Goal: Book appointment/travel/reservation

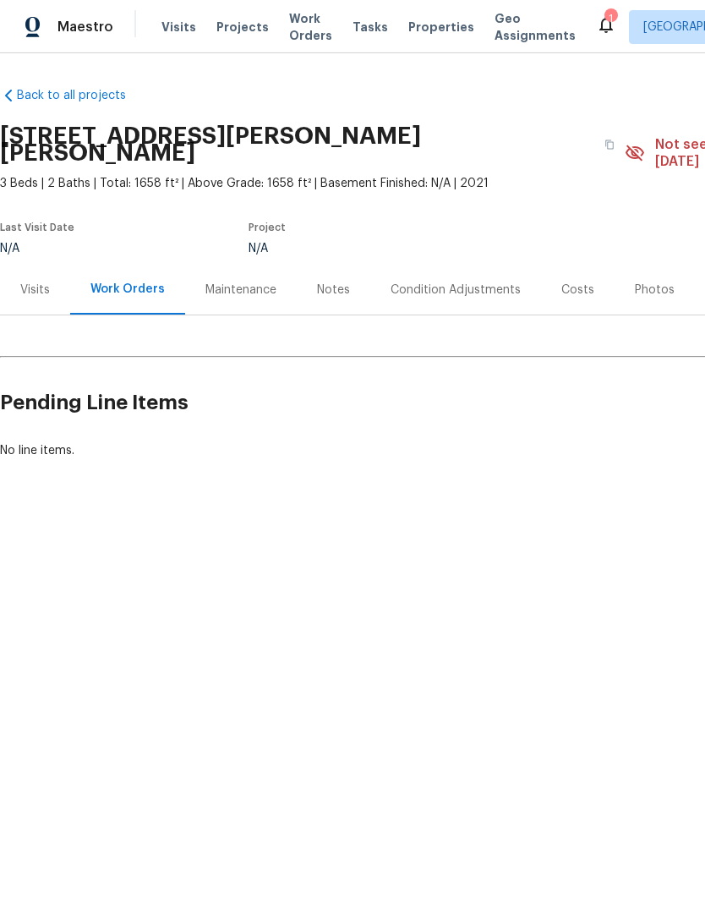
click at [32, 293] on div "Visits" at bounding box center [35, 290] width 70 height 50
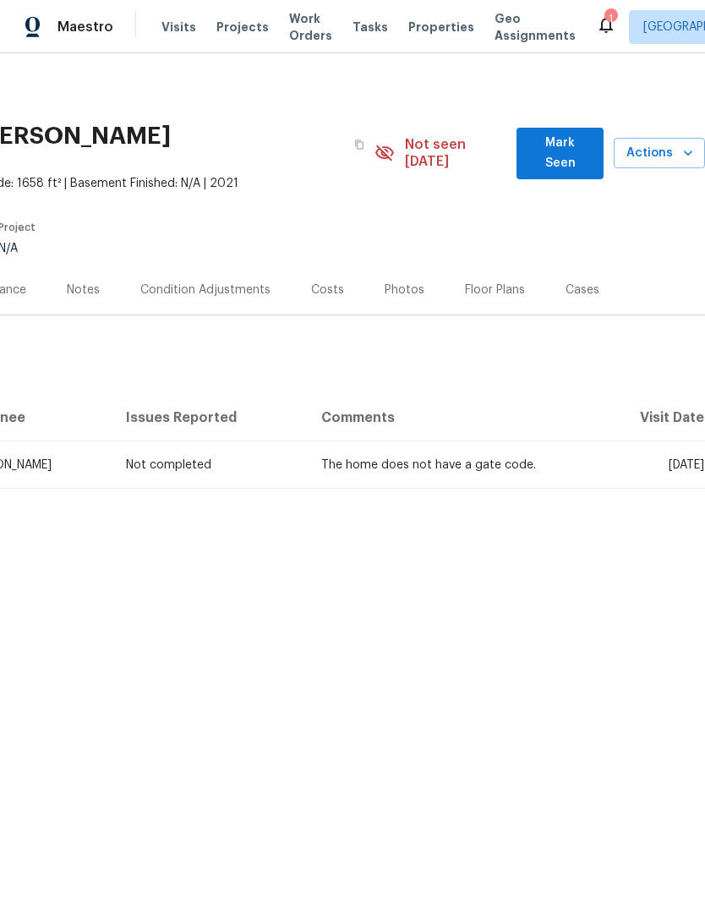
scroll to position [0, 250]
click at [646, 152] on span "Actions" at bounding box center [659, 153] width 64 height 21
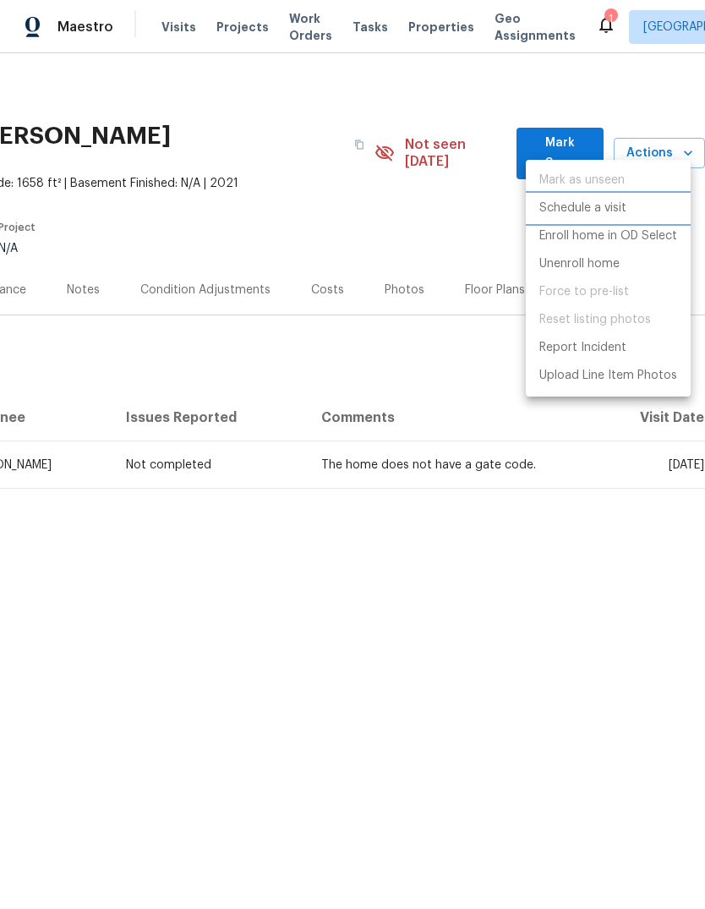
click at [636, 216] on li "Schedule a visit" at bounding box center [608, 208] width 165 height 28
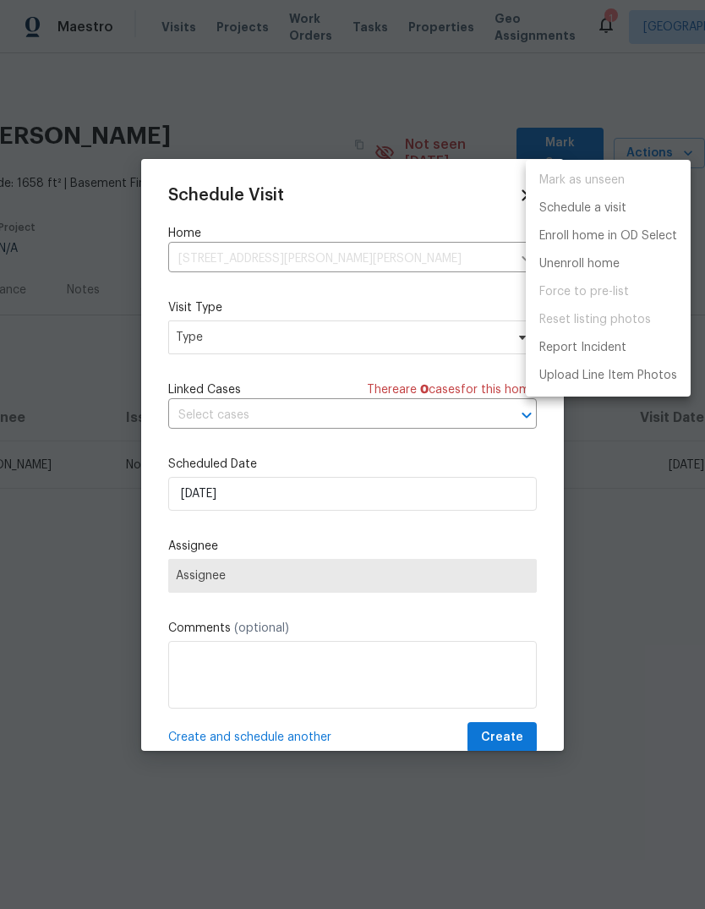
click at [357, 338] on div at bounding box center [352, 454] width 705 height 909
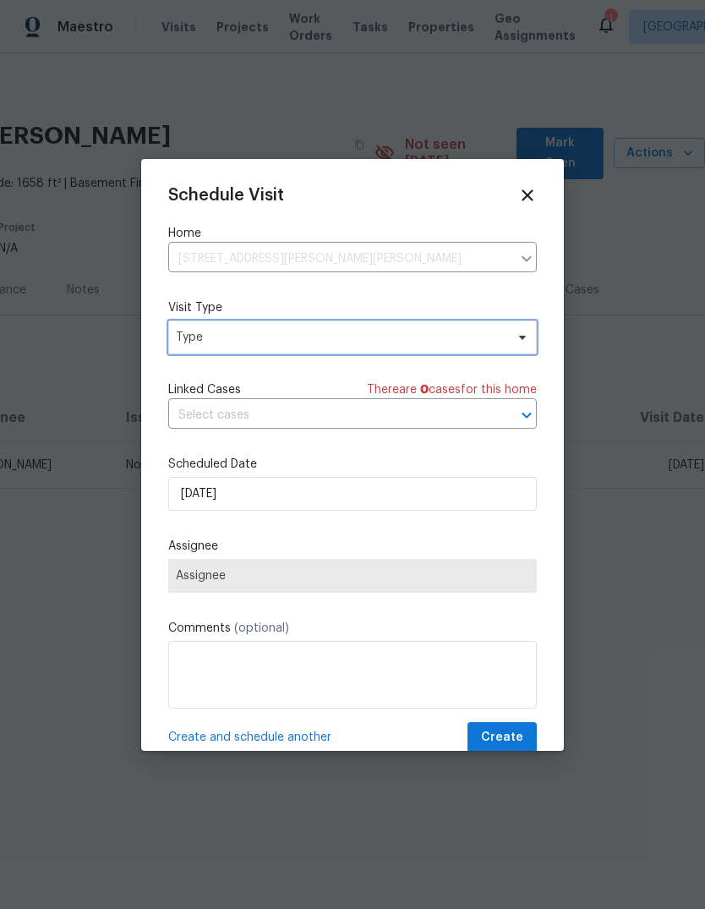
click at [327, 338] on span "Type" at bounding box center [340, 337] width 329 height 17
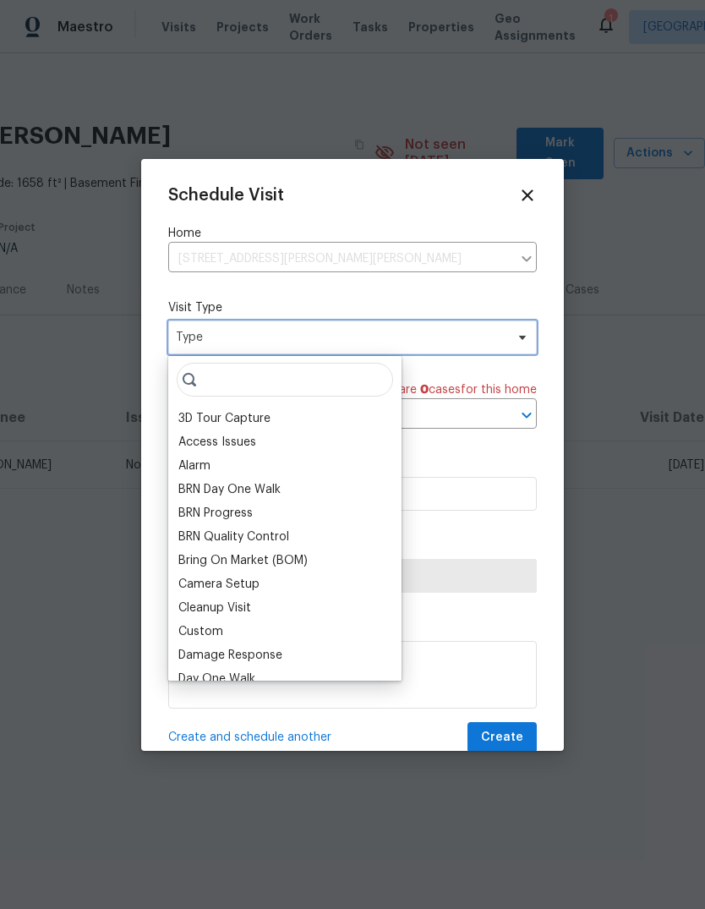
click at [310, 340] on span "Type" at bounding box center [340, 337] width 329 height 17
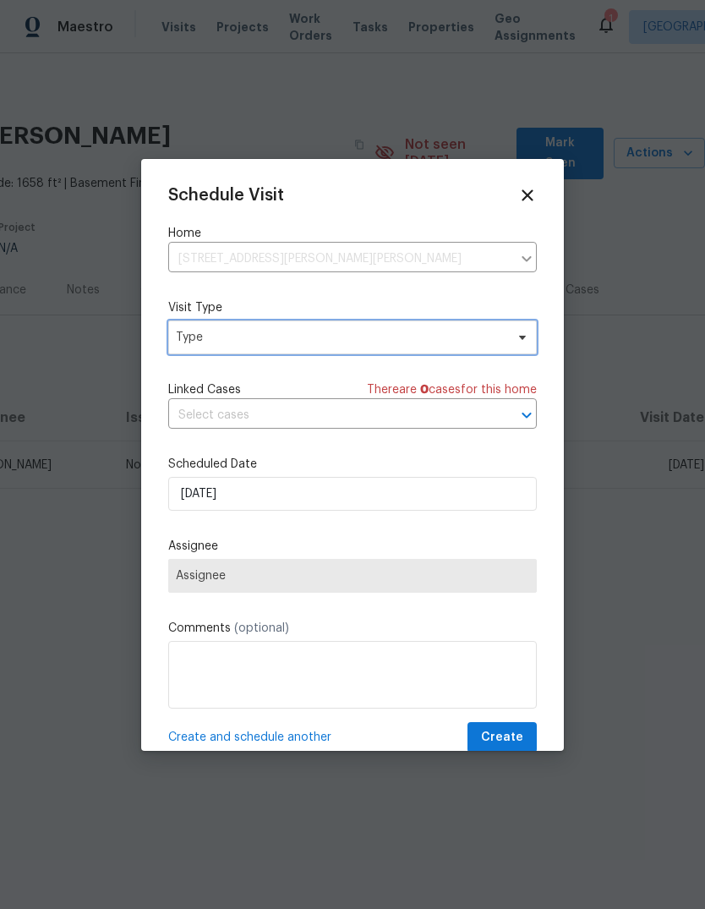
click at [315, 331] on span "Type" at bounding box center [340, 337] width 329 height 17
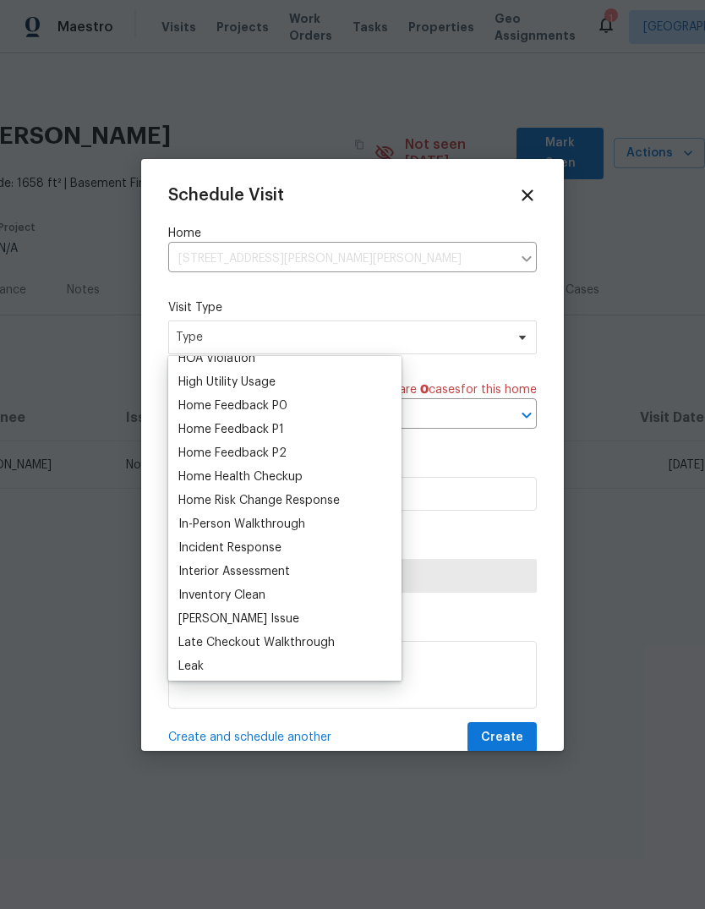
scroll to position [489, 0]
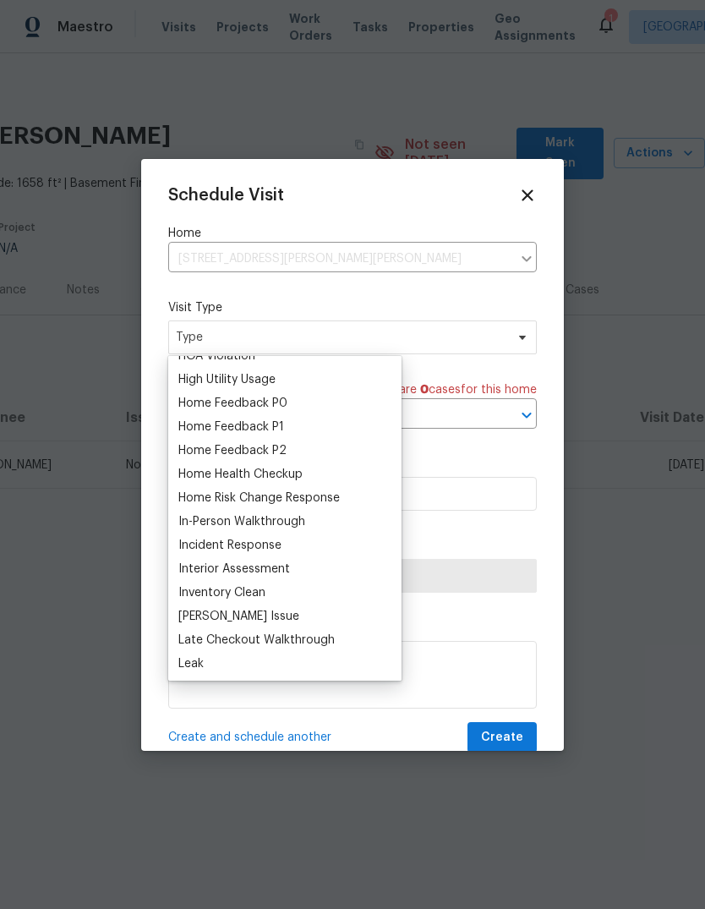
click at [320, 519] on div "In-Person Walkthrough" at bounding box center [284, 522] width 223 height 24
click at [326, 519] on div "In-Person Walkthrough" at bounding box center [284, 522] width 223 height 24
click at [300, 528] on div "In-Person Walkthrough" at bounding box center [241, 521] width 127 height 17
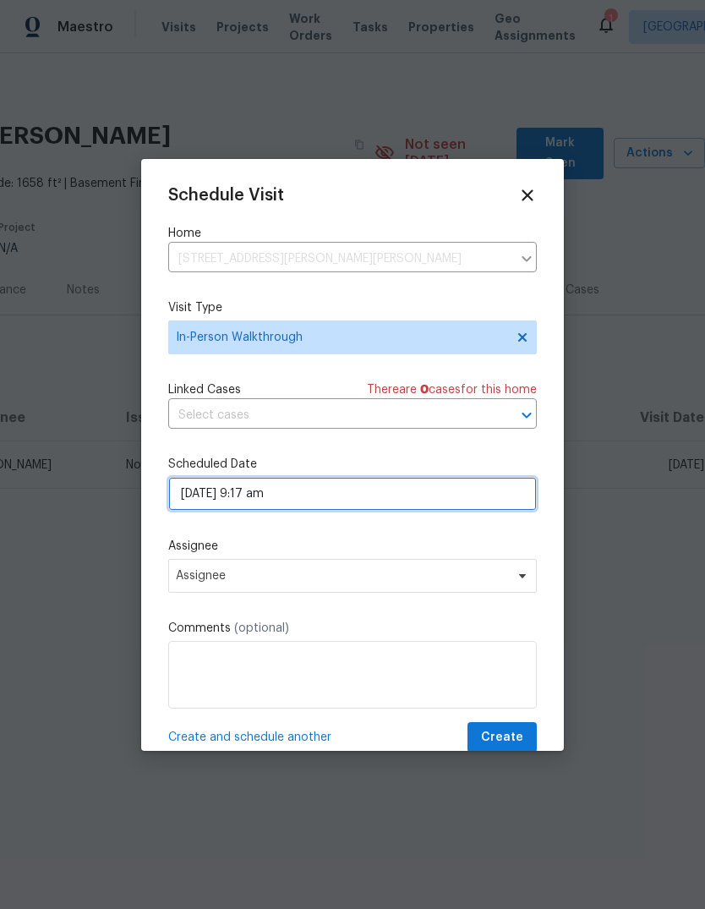
click at [447, 496] on input "10/14/2025 9:17 am" at bounding box center [352, 494] width 369 height 34
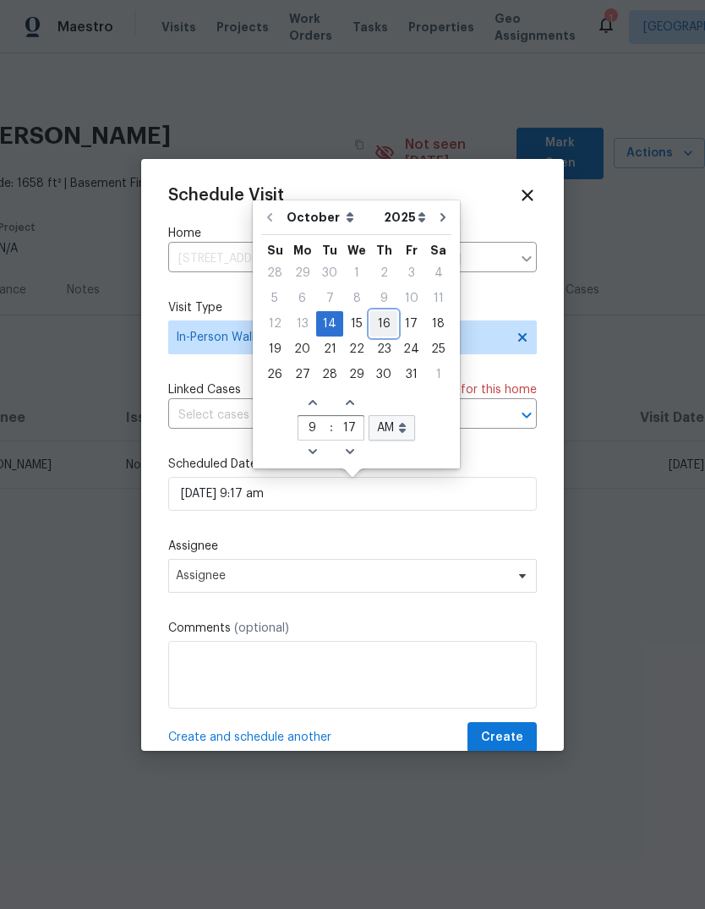
click at [385, 315] on div "16" at bounding box center [383, 324] width 27 height 24
type input "10/16/2025 9:17 am"
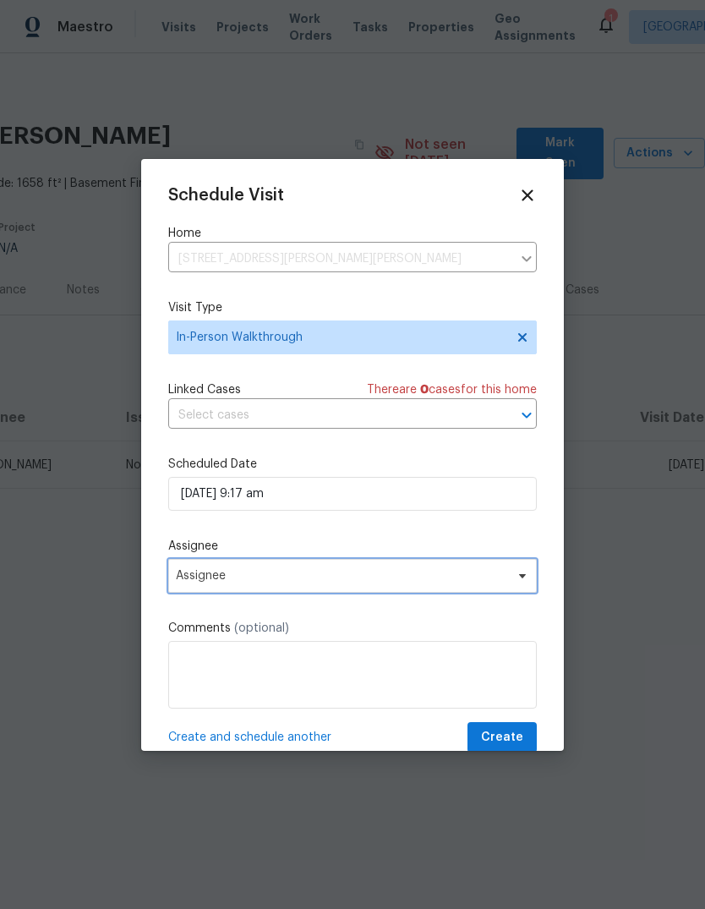
click at [444, 576] on span "Assignee" at bounding box center [341, 576] width 331 height 14
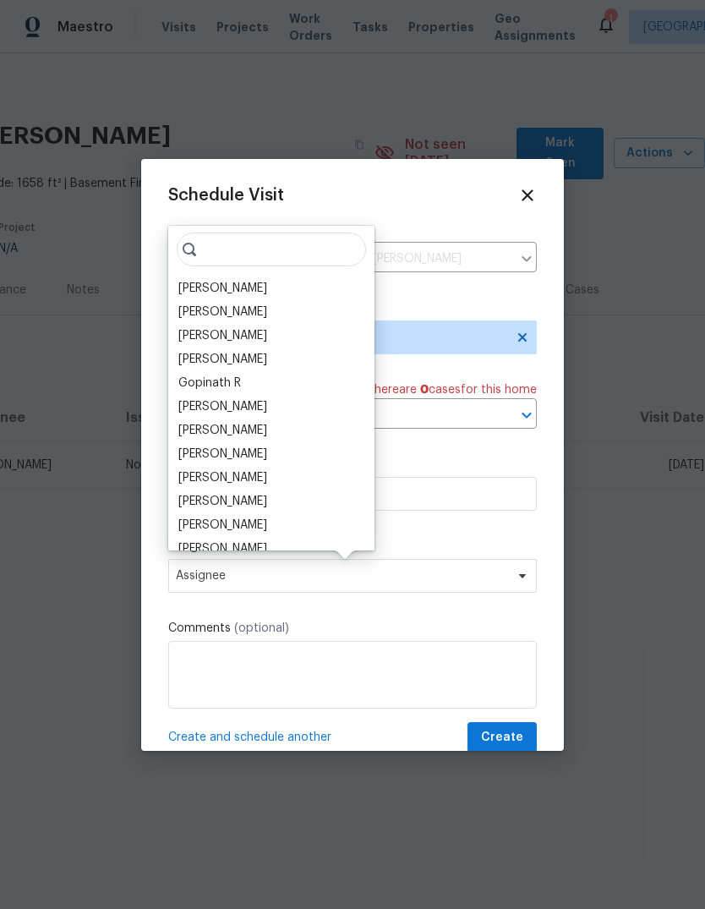
click at [261, 285] on div "[PERSON_NAME]" at bounding box center [271, 288] width 196 height 24
click at [241, 283] on div "[PERSON_NAME]" at bounding box center [222, 288] width 89 height 17
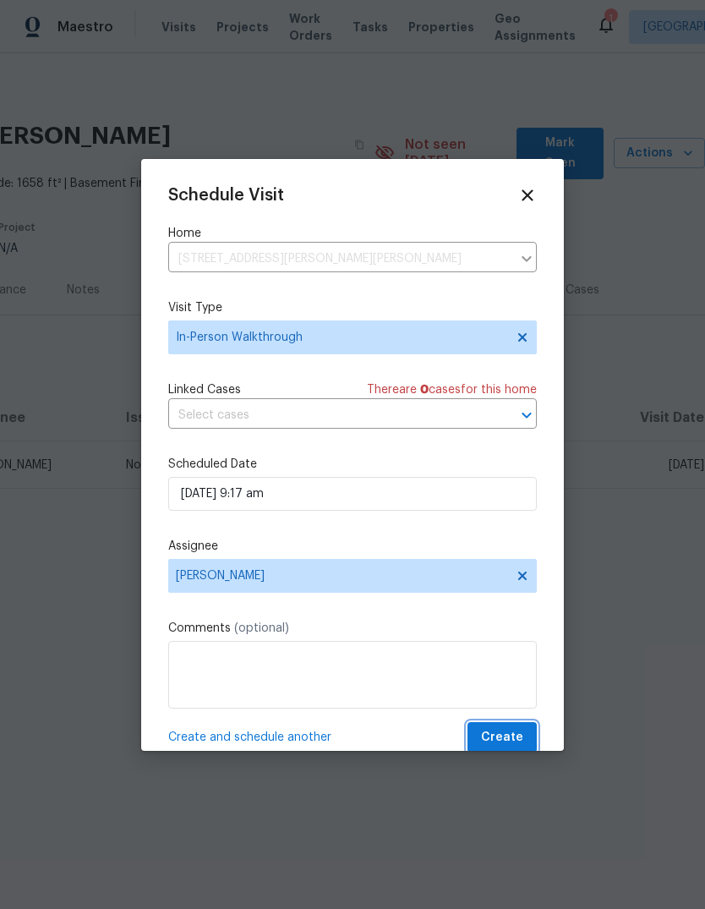
click at [508, 730] on button "Create" at bounding box center [502, 737] width 69 height 31
